Goal: Task Accomplishment & Management: Manage account settings

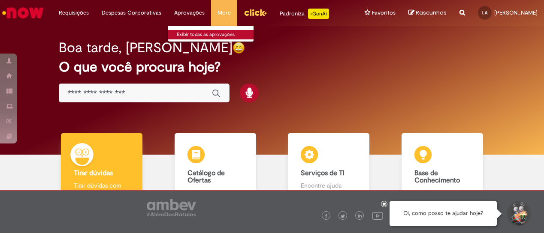
click at [201, 35] on link "Exibir todas as aprovações" at bounding box center [215, 34] width 94 height 9
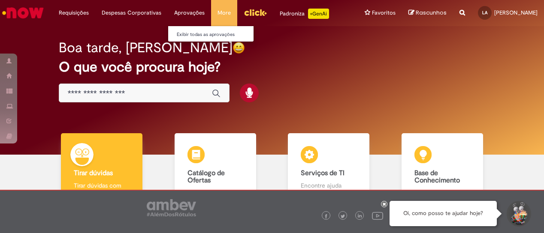
click at [95, 9] on li "Aprovações Exibir todas as aprovações" at bounding box center [73, 13] width 43 height 26
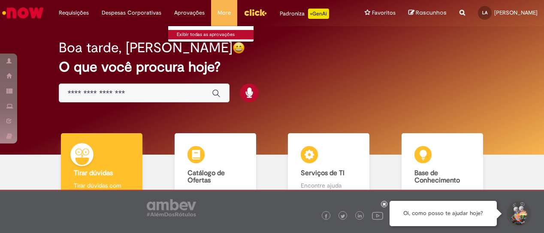
click at [205, 36] on link "Exibir todas as aprovações" at bounding box center [215, 34] width 94 height 9
